Goal: Information Seeking & Learning: Learn about a topic

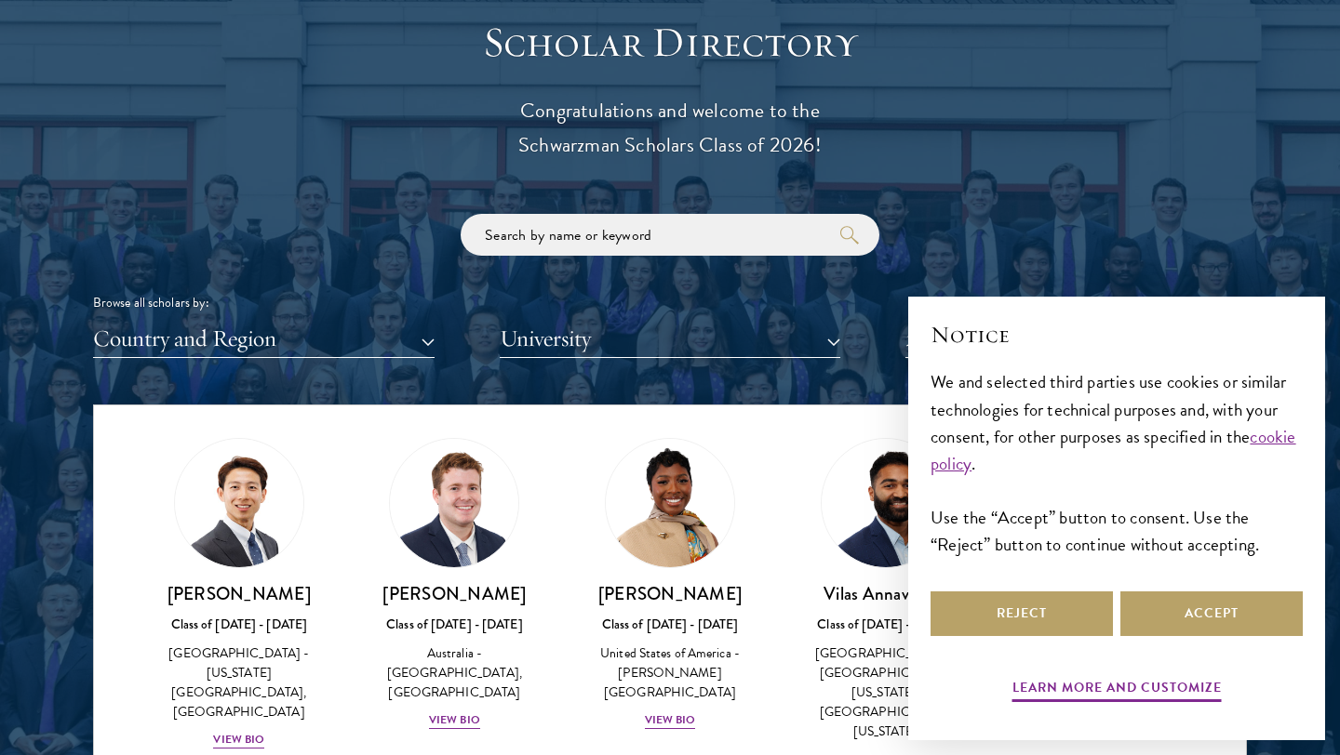
scroll to position [743, 0]
click at [679, 711] on div "View Bio" at bounding box center [670, 720] width 51 height 18
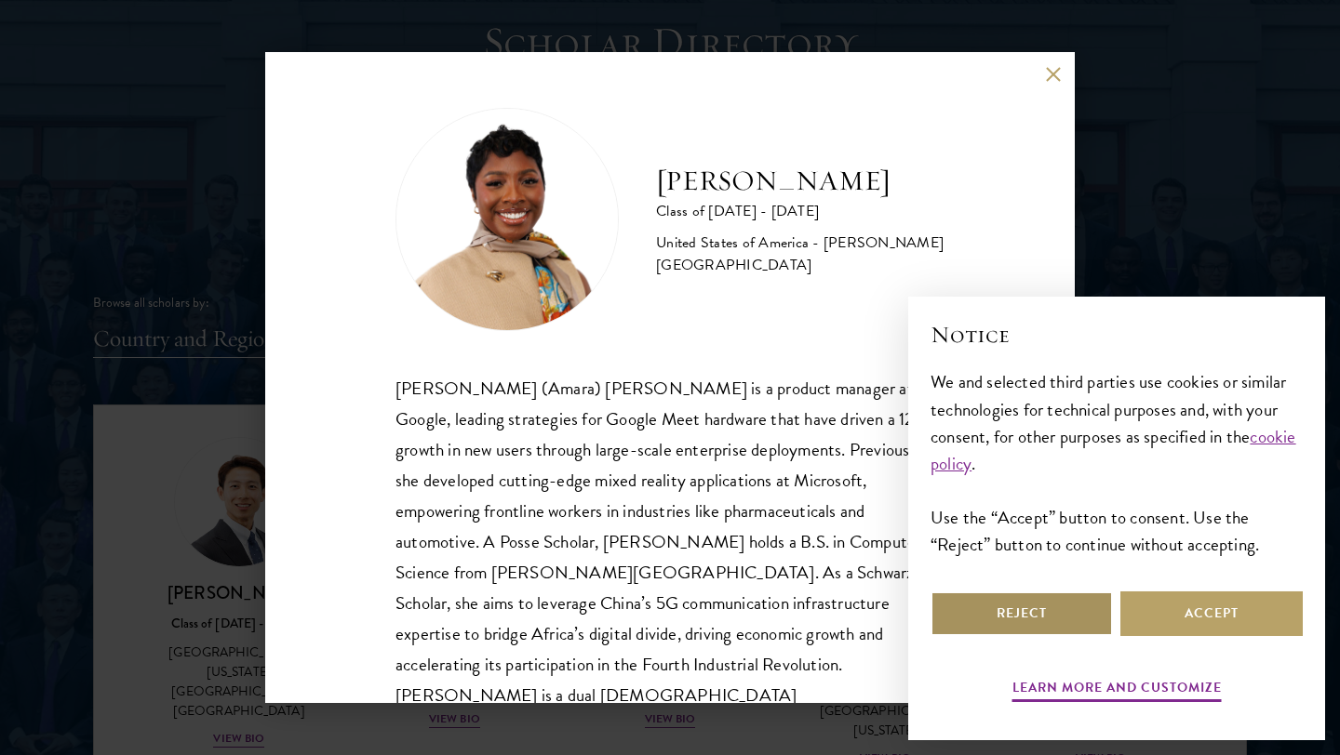
click at [1066, 612] on button "Reject" at bounding box center [1021, 614] width 182 height 45
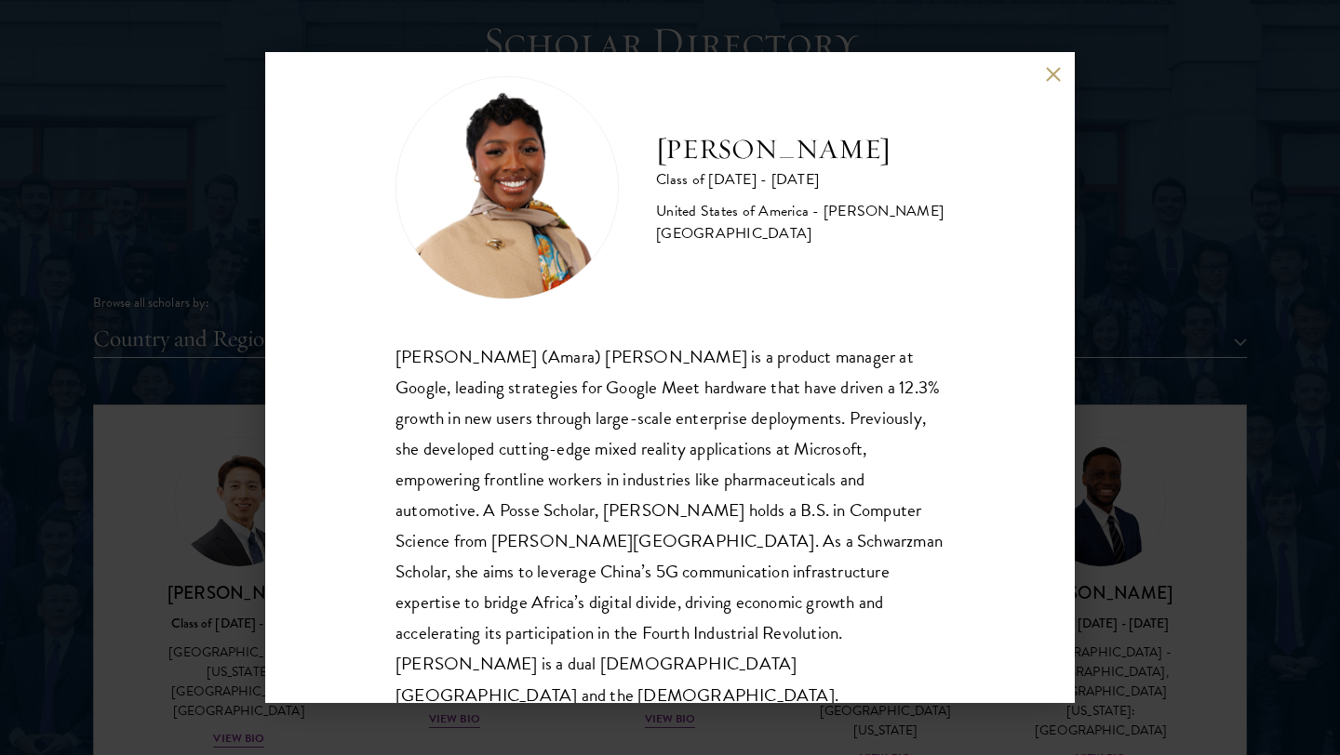
scroll to position [33, 0]
click at [1124, 349] on div "[PERSON_NAME] Class of [DATE] - [DATE] [GEOGRAPHIC_DATA] - [PERSON_NAME][GEOGRA…" at bounding box center [670, 377] width 1340 height 755
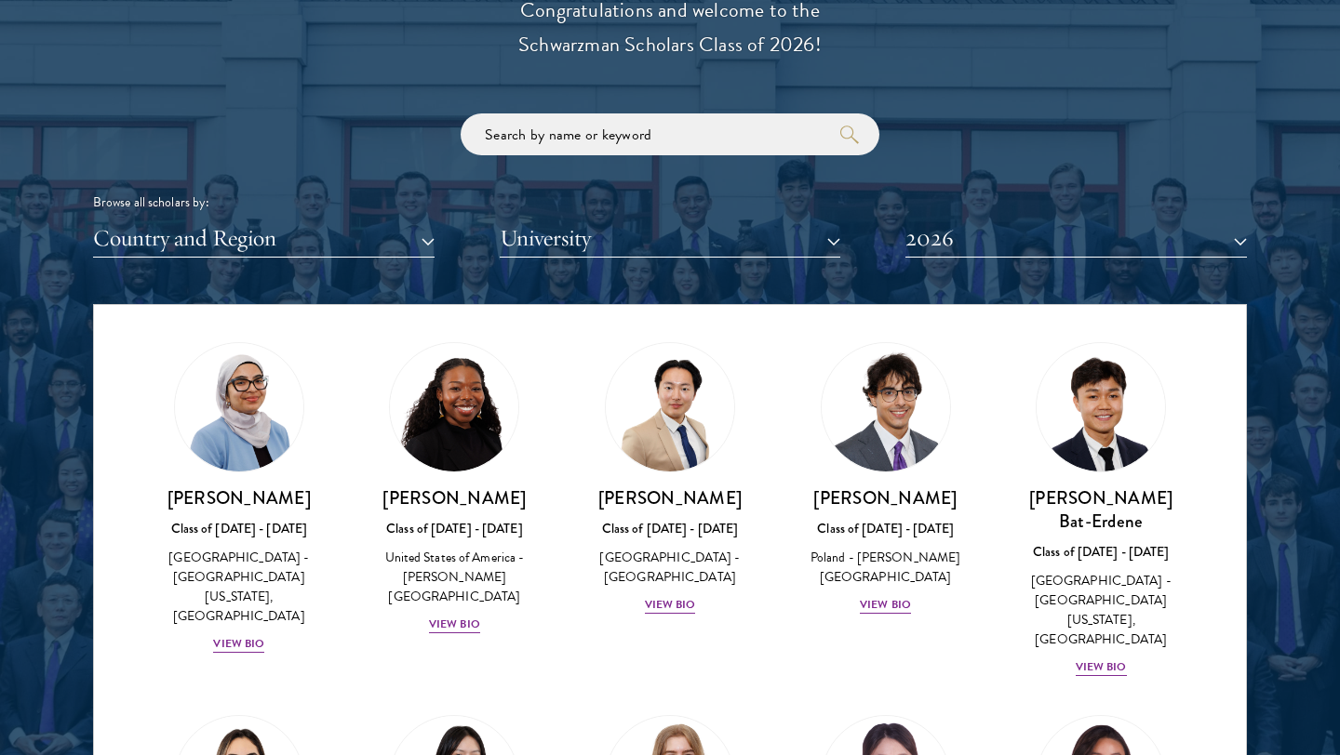
scroll to position [1109, 0]
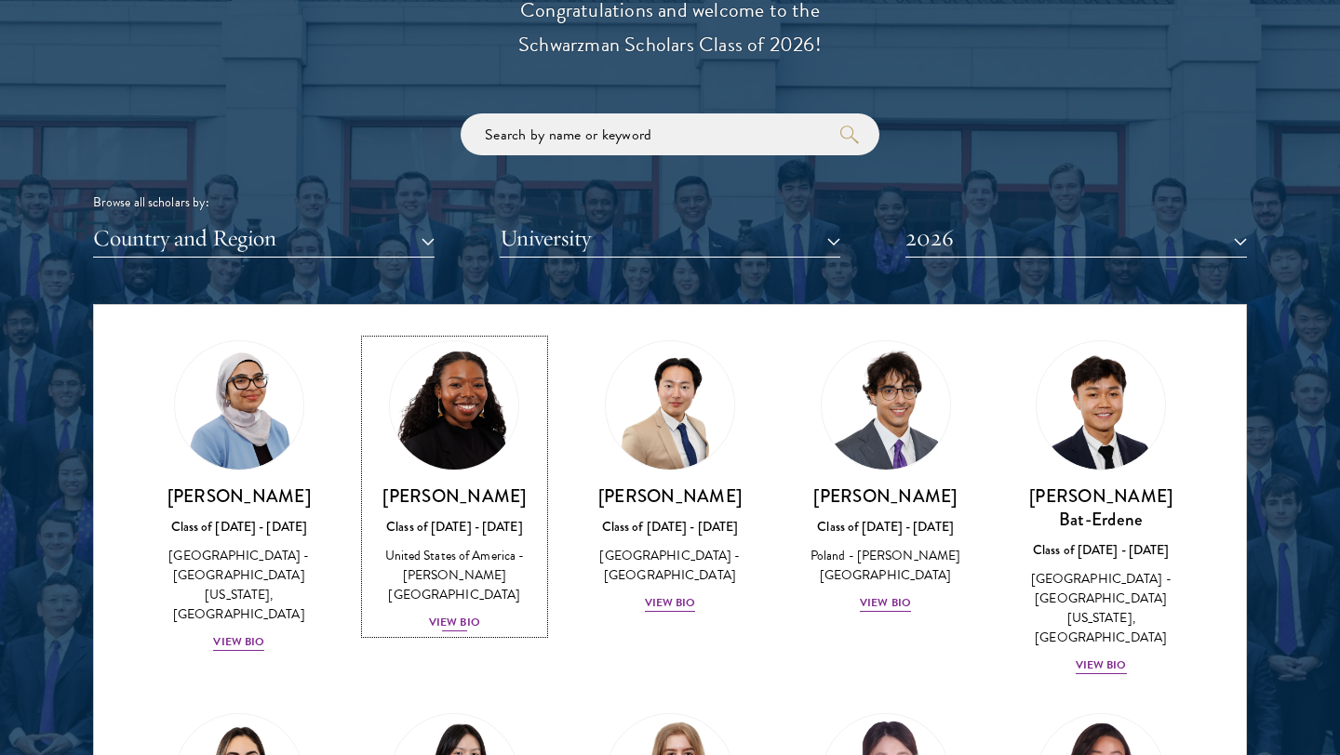
click at [462, 614] on div "View Bio" at bounding box center [454, 623] width 51 height 18
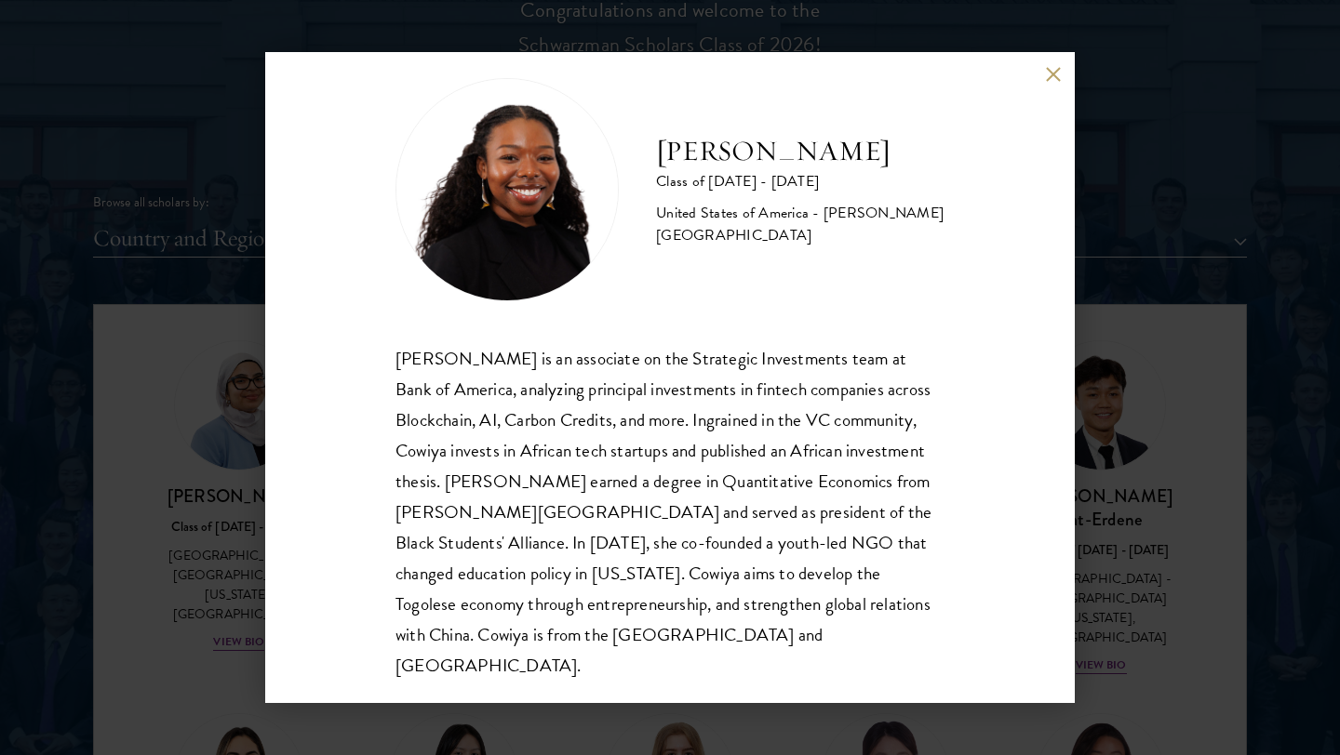
scroll to position [33, 0]
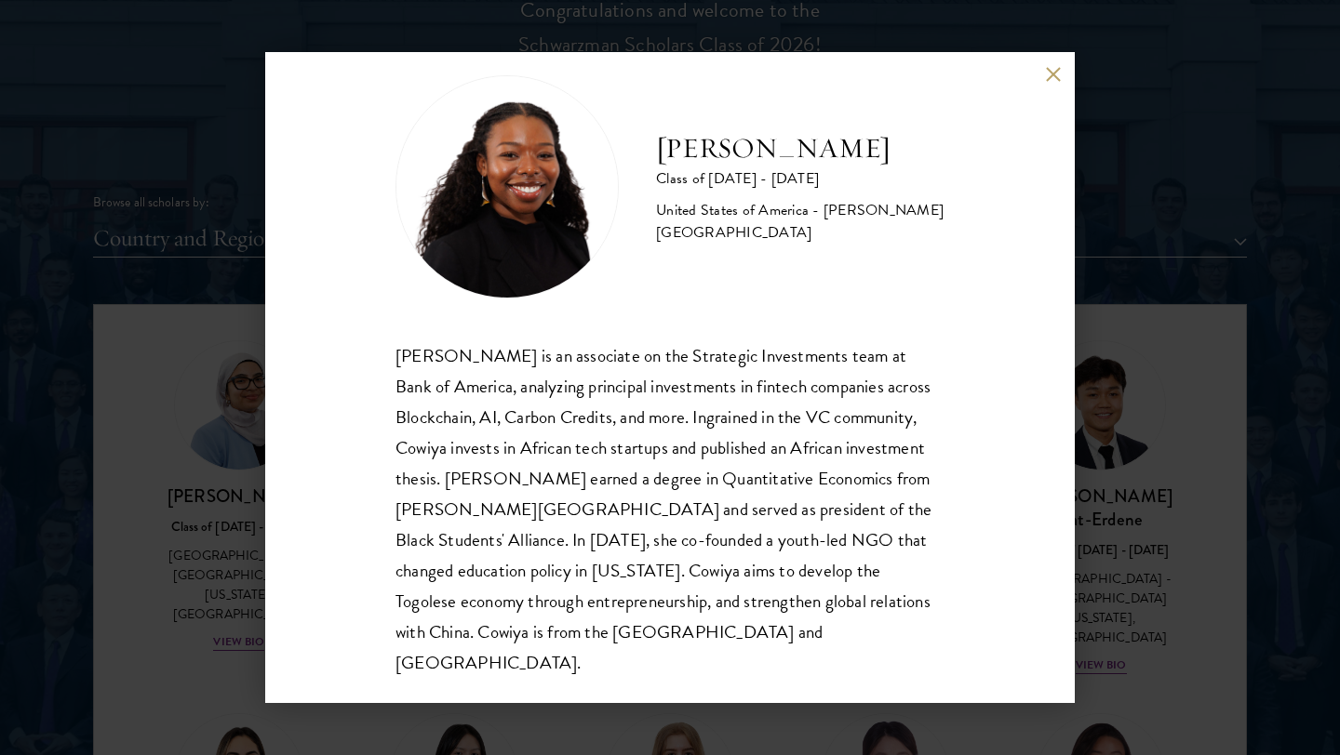
click at [1106, 585] on div "[PERSON_NAME] Class of [DATE] - [DATE] [GEOGRAPHIC_DATA] - [PERSON_NAME][GEOGRA…" at bounding box center [670, 377] width 1340 height 755
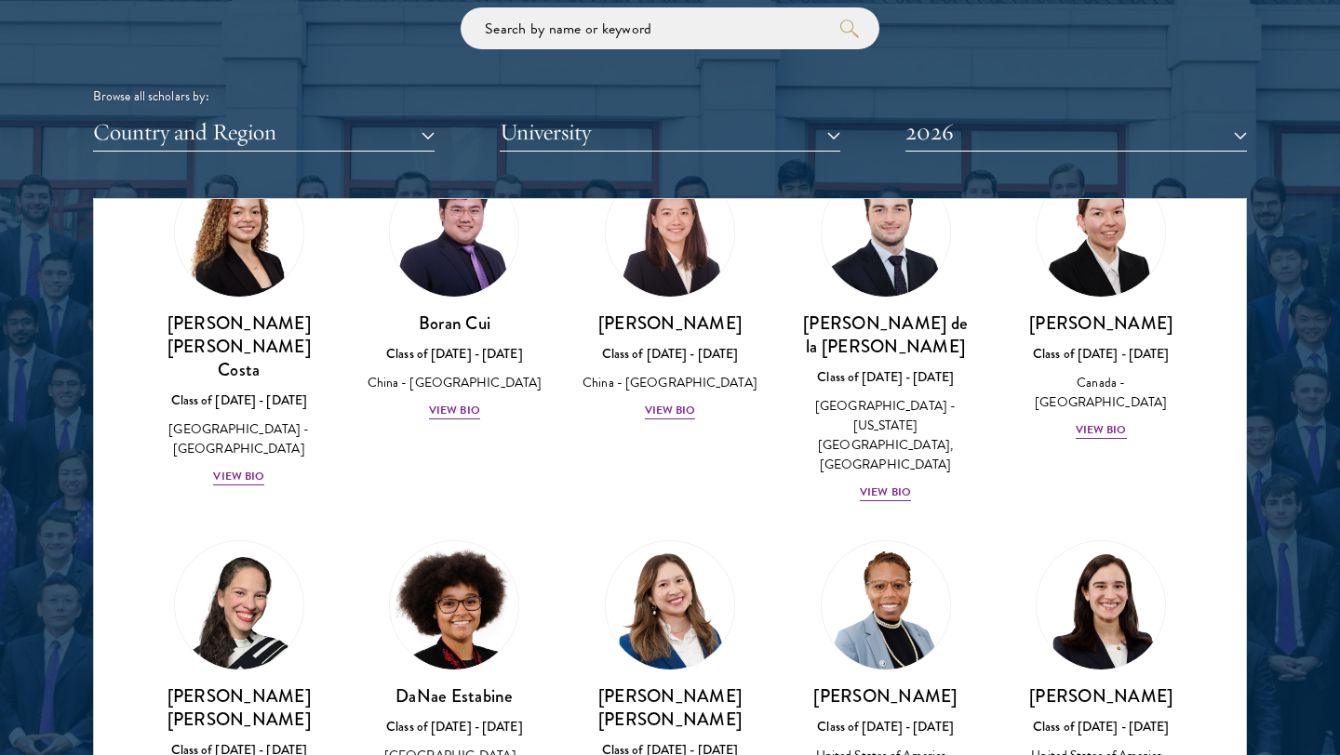
scroll to position [2257, 0]
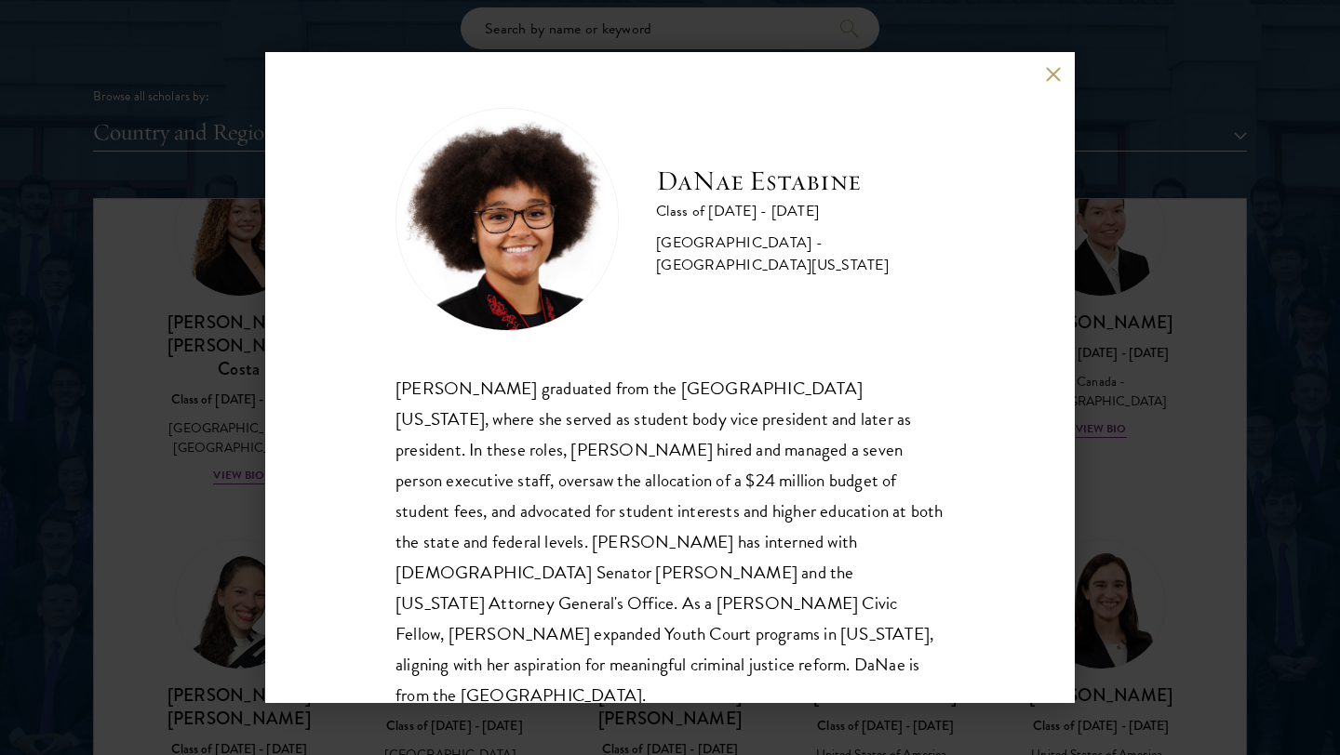
scroll to position [2, 0]
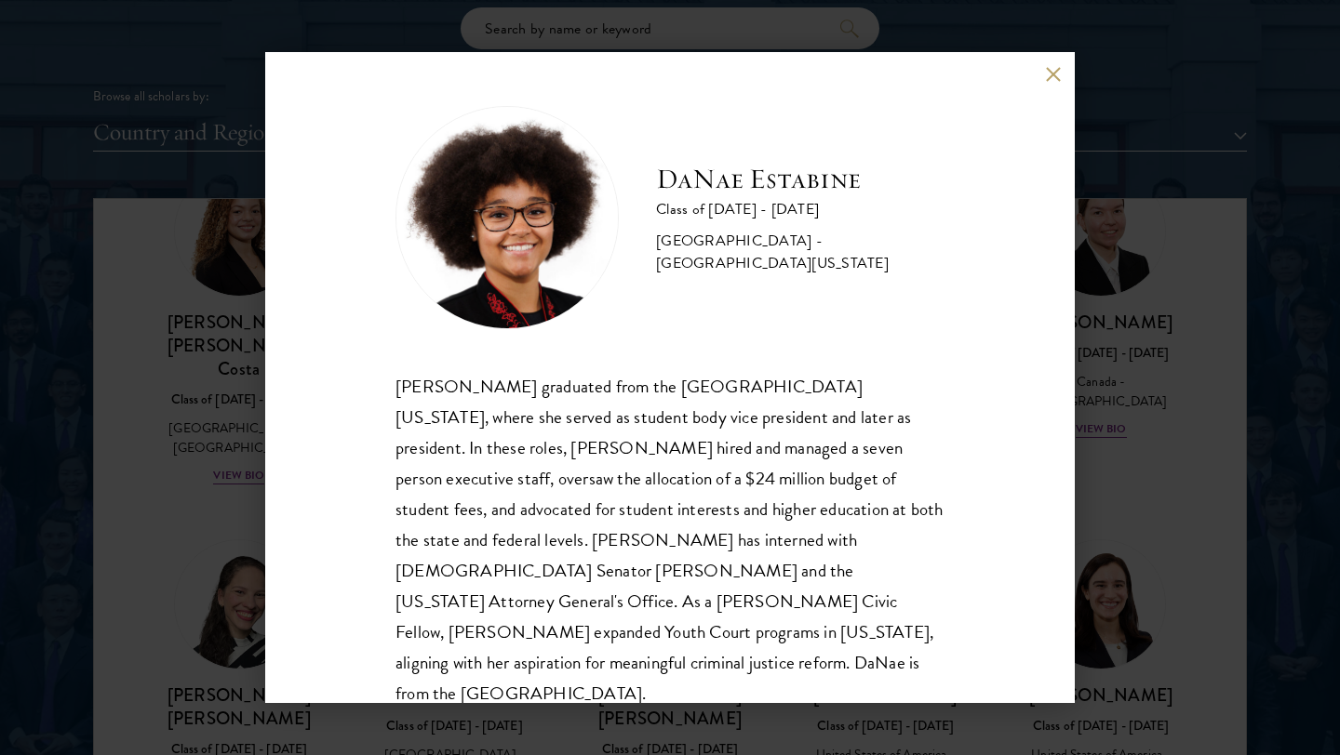
click at [1118, 552] on div "[PERSON_NAME] Class of [DATE] - [DATE] [GEOGRAPHIC_DATA] - [GEOGRAPHIC_DATA][US…" at bounding box center [670, 377] width 1340 height 755
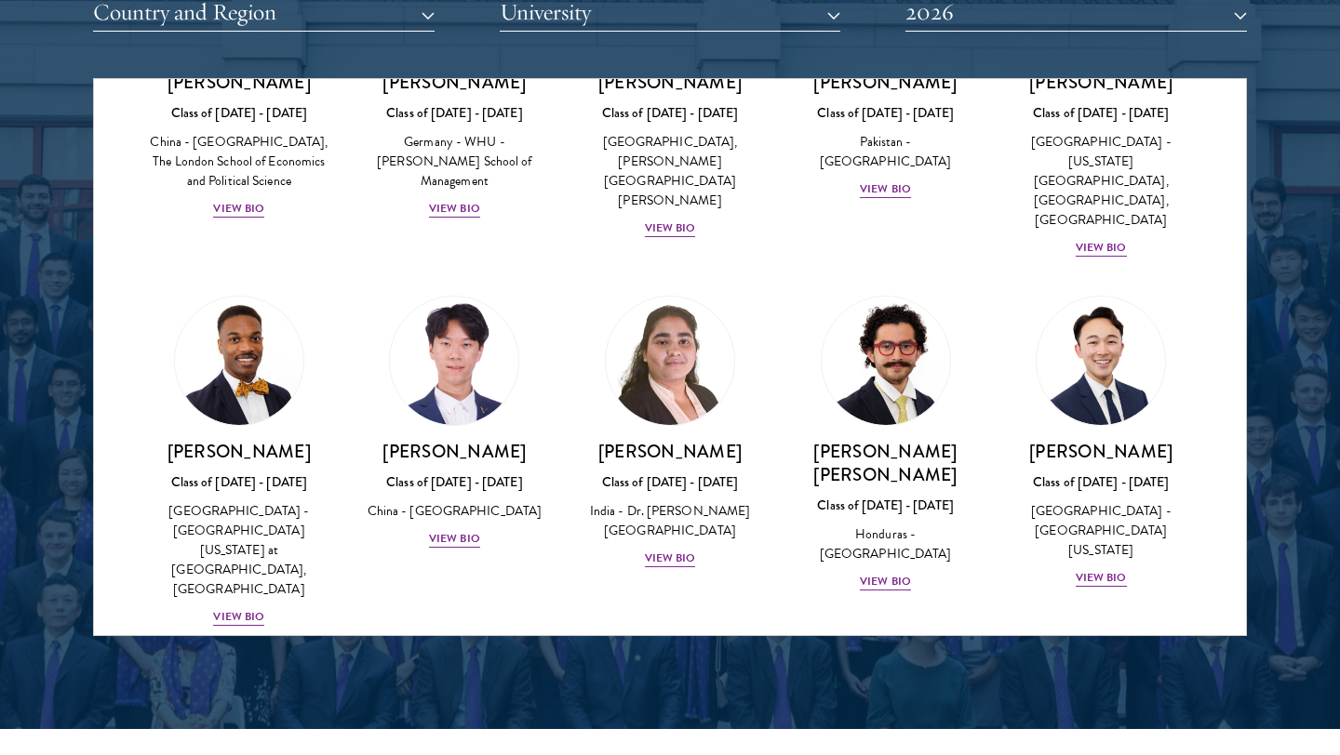
scroll to position [3849, 0]
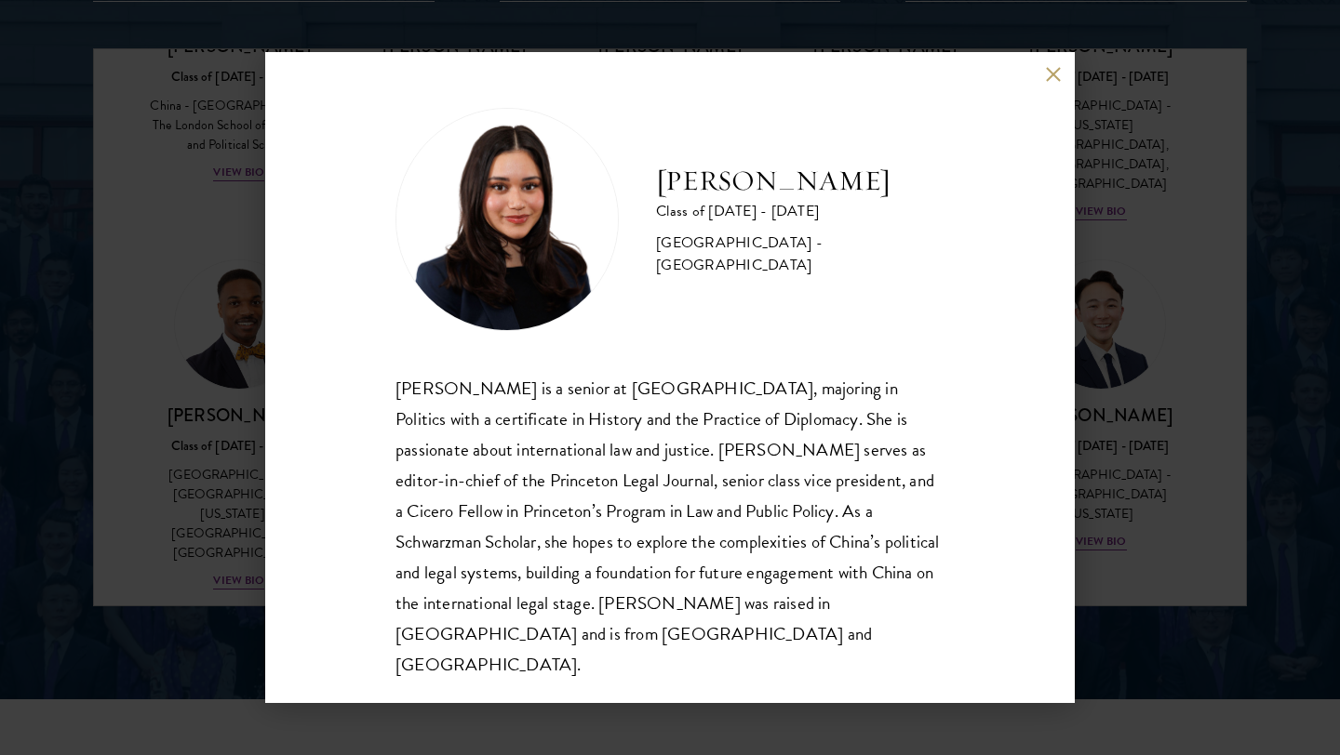
scroll to position [2422, 0]
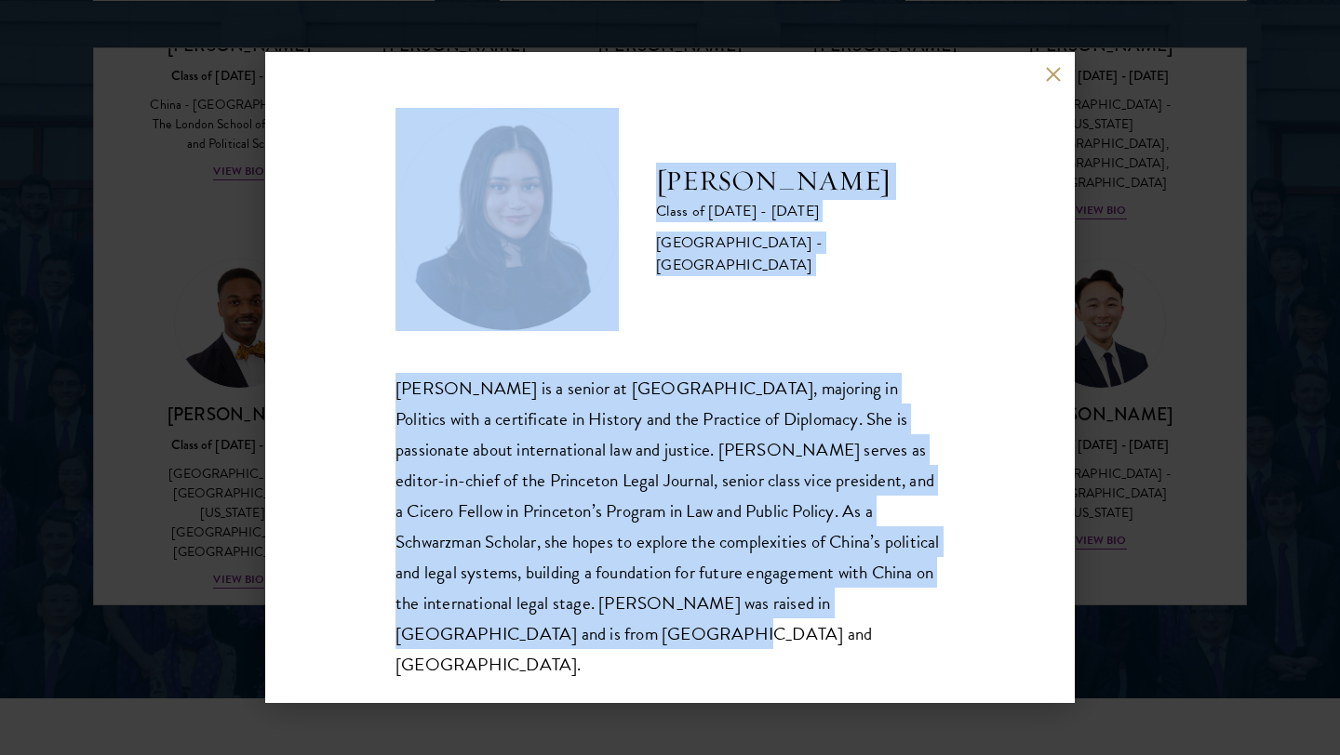
drag, startPoint x: 925, startPoint y: 624, endPoint x: 578, endPoint y: 127, distance: 606.0
click at [578, 127] on div "[PERSON_NAME] Class of [DATE] - [DATE] [GEOGRAPHIC_DATA] - [GEOGRAPHIC_DATA] [P…" at bounding box center [669, 394] width 549 height 572
click at [1061, 84] on div "[PERSON_NAME] Class of [DATE] - [DATE] [GEOGRAPHIC_DATA] - [GEOGRAPHIC_DATA] [P…" at bounding box center [669, 377] width 809 height 651
